Goal: Navigation & Orientation: Find specific page/section

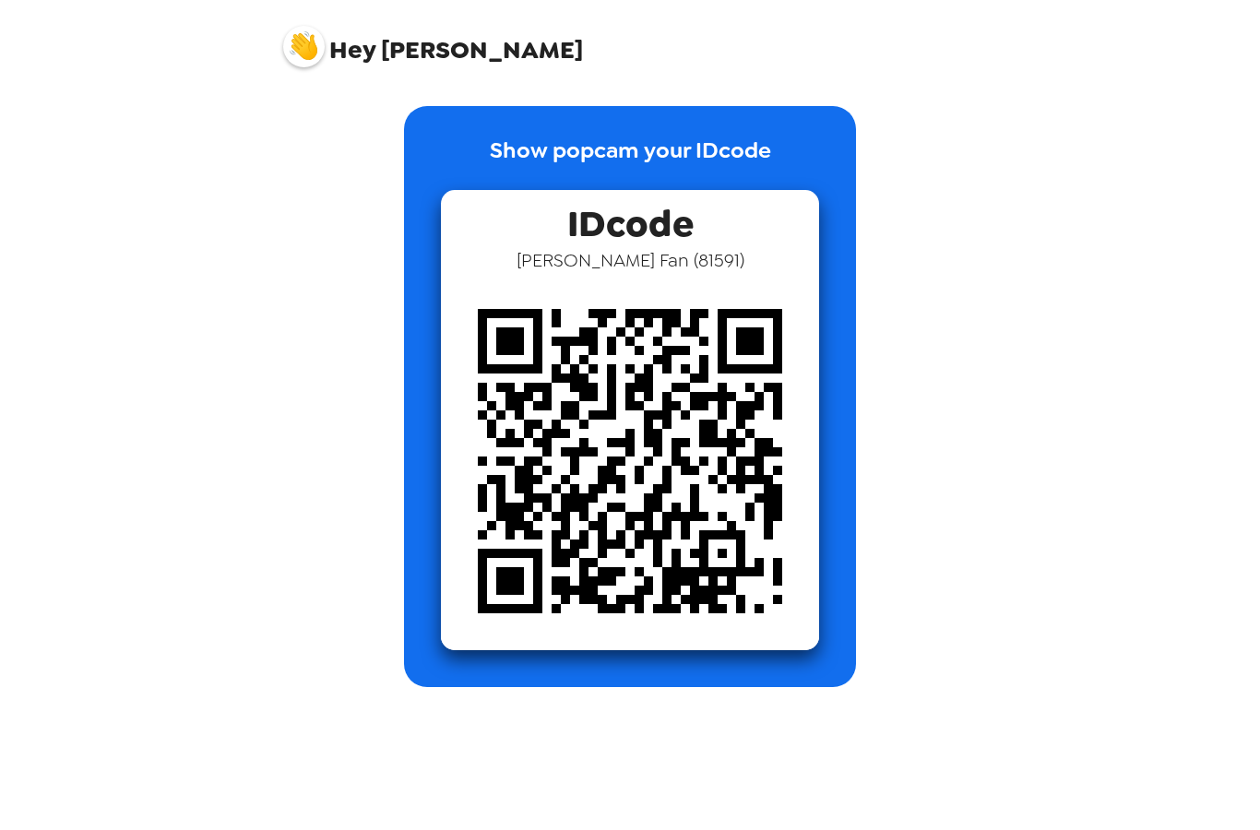
click at [349, 46] on span "Hey" at bounding box center [352, 49] width 46 height 33
click at [305, 62] on img at bounding box center [303, 46] width 41 height 41
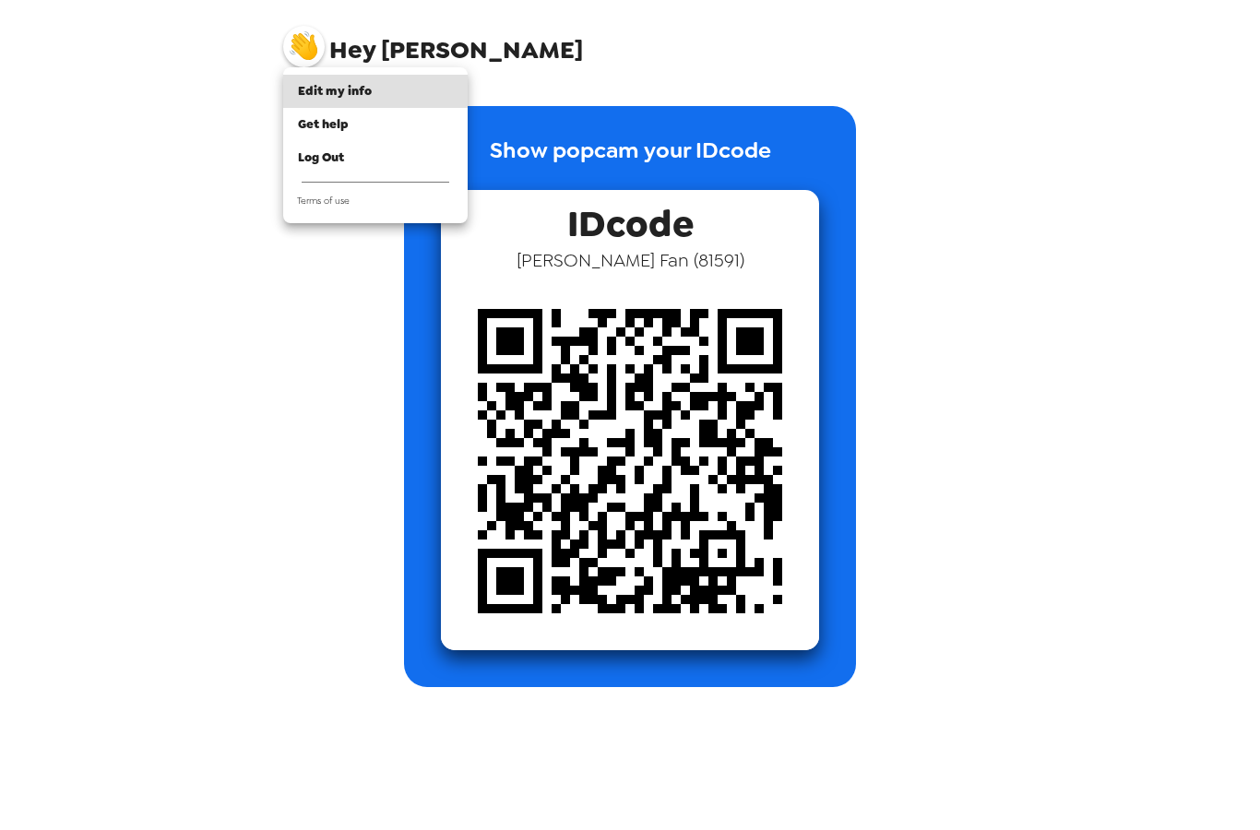
click at [210, 56] on div at bounding box center [630, 415] width 1260 height 830
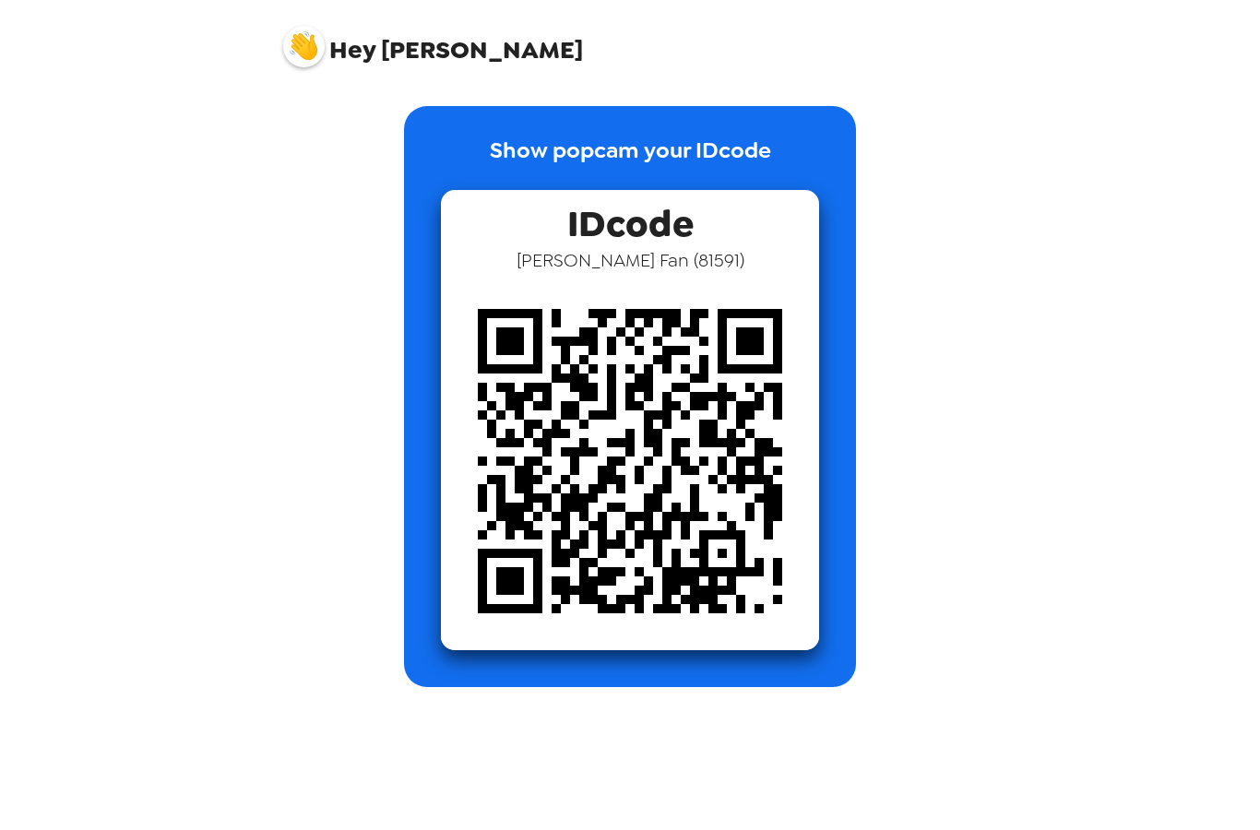
click at [769, 550] on img at bounding box center [630, 461] width 378 height 378
click at [768, 550] on img at bounding box center [630, 461] width 378 height 378
